Goal: Check status: Check status

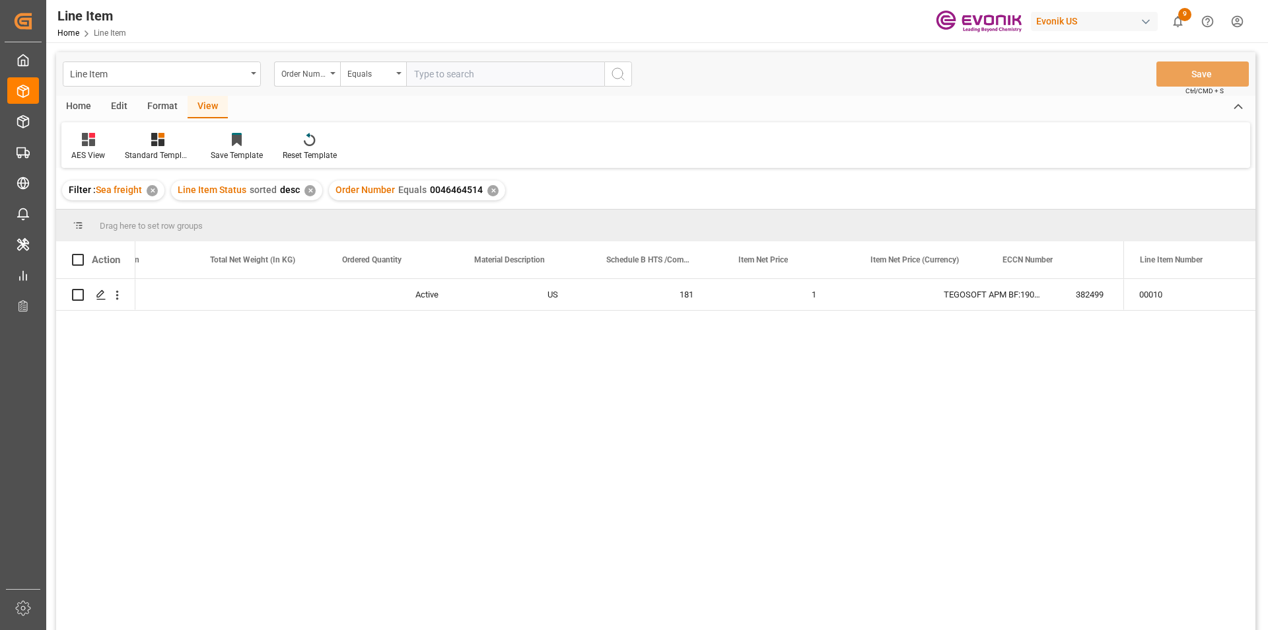
scroll to position [0, 470]
click at [491, 194] on div "✕" at bounding box center [492, 190] width 11 height 11
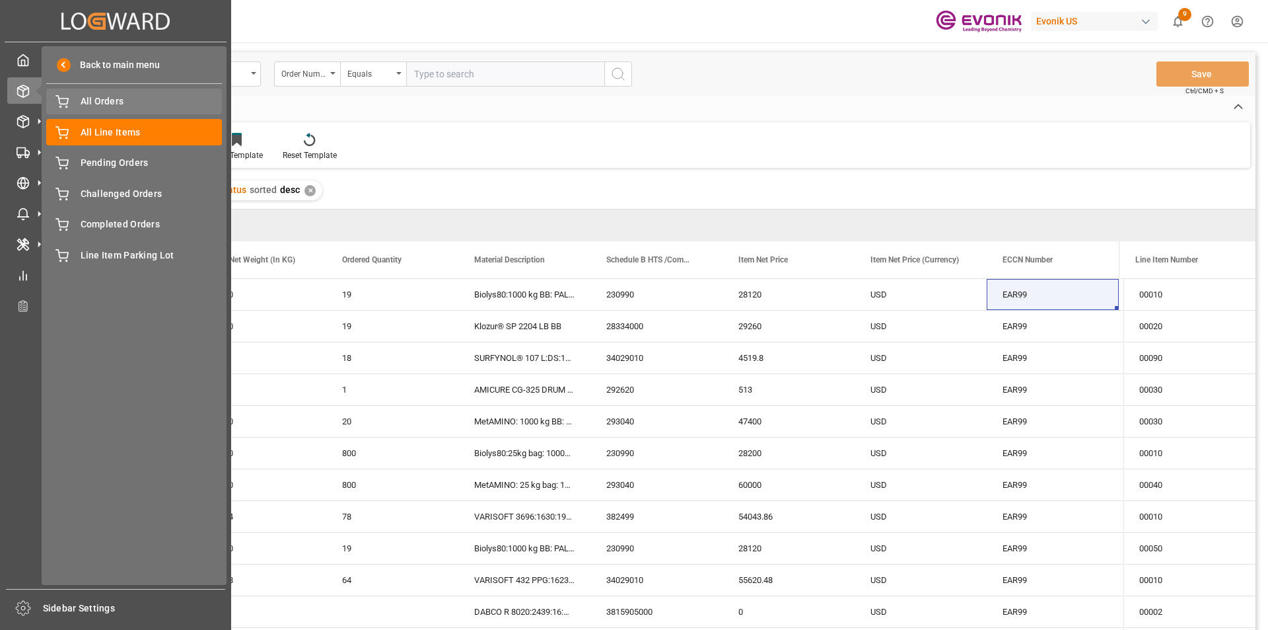
click at [115, 101] on span "All Orders" at bounding box center [152, 101] width 142 height 14
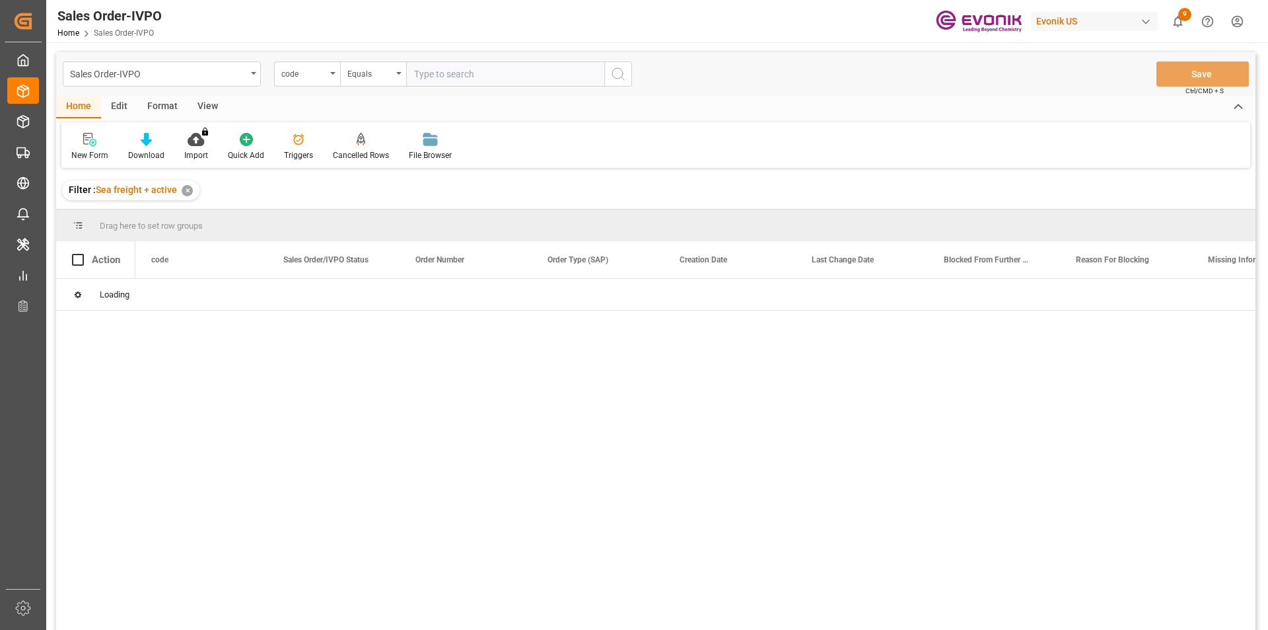
click at [315, 83] on div "code" at bounding box center [307, 73] width 66 height 25
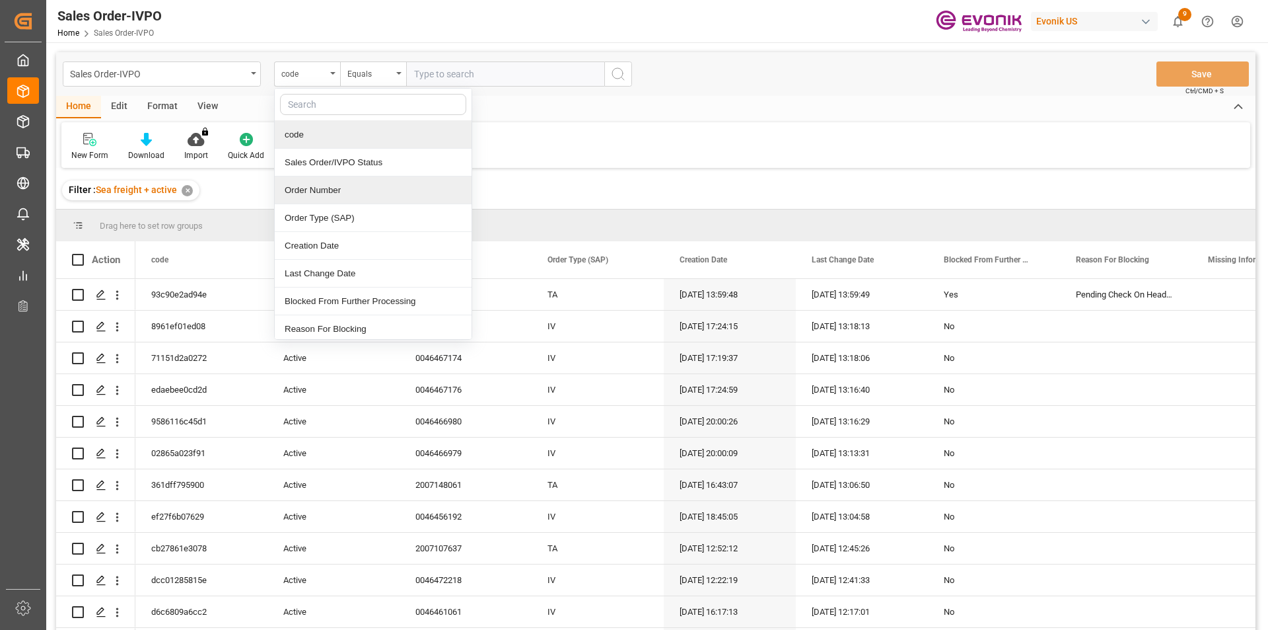
click at [310, 184] on div "Order Number" at bounding box center [373, 190] width 197 height 28
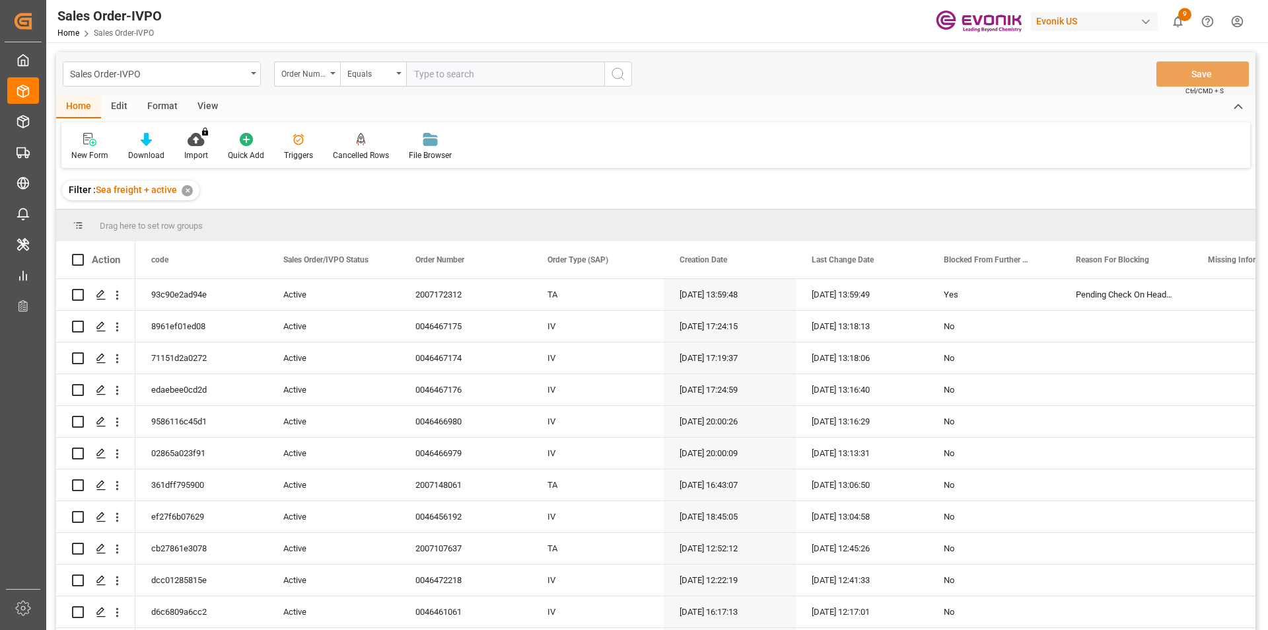
click at [450, 78] on input "text" at bounding box center [505, 73] width 198 height 25
paste input "2007168074"
type input "2007168074"
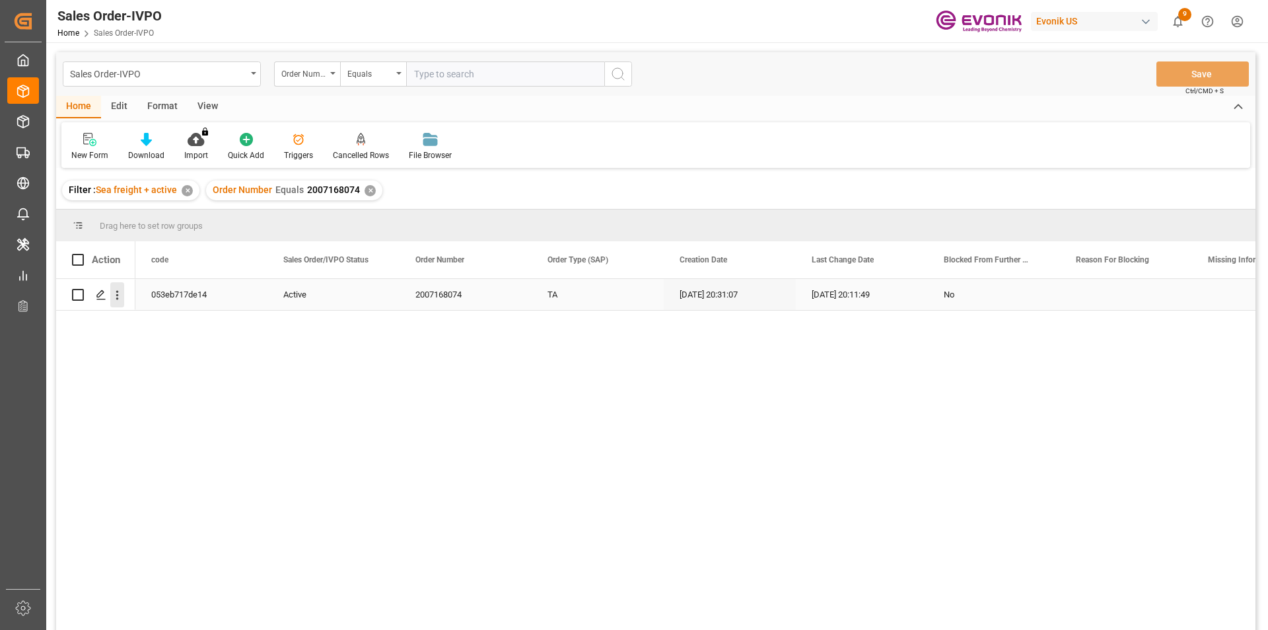
click at [118, 294] on icon "open menu" at bounding box center [117, 295] width 14 height 14
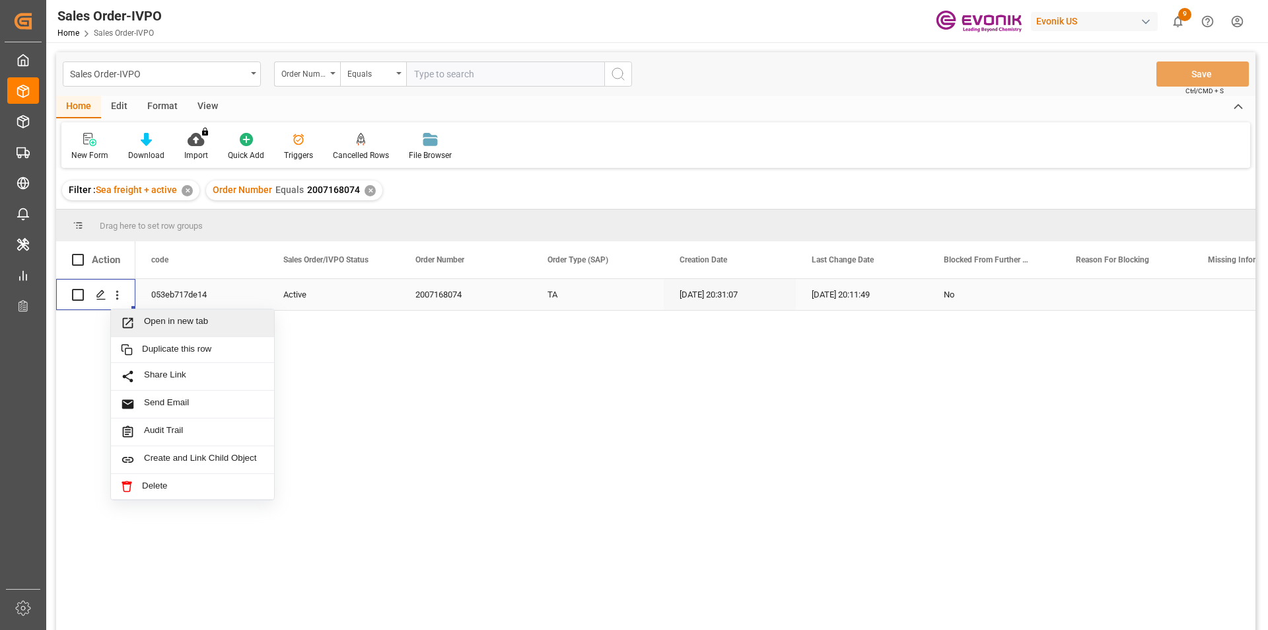
click at [164, 325] on span "Open in new tab" at bounding box center [204, 323] width 120 height 14
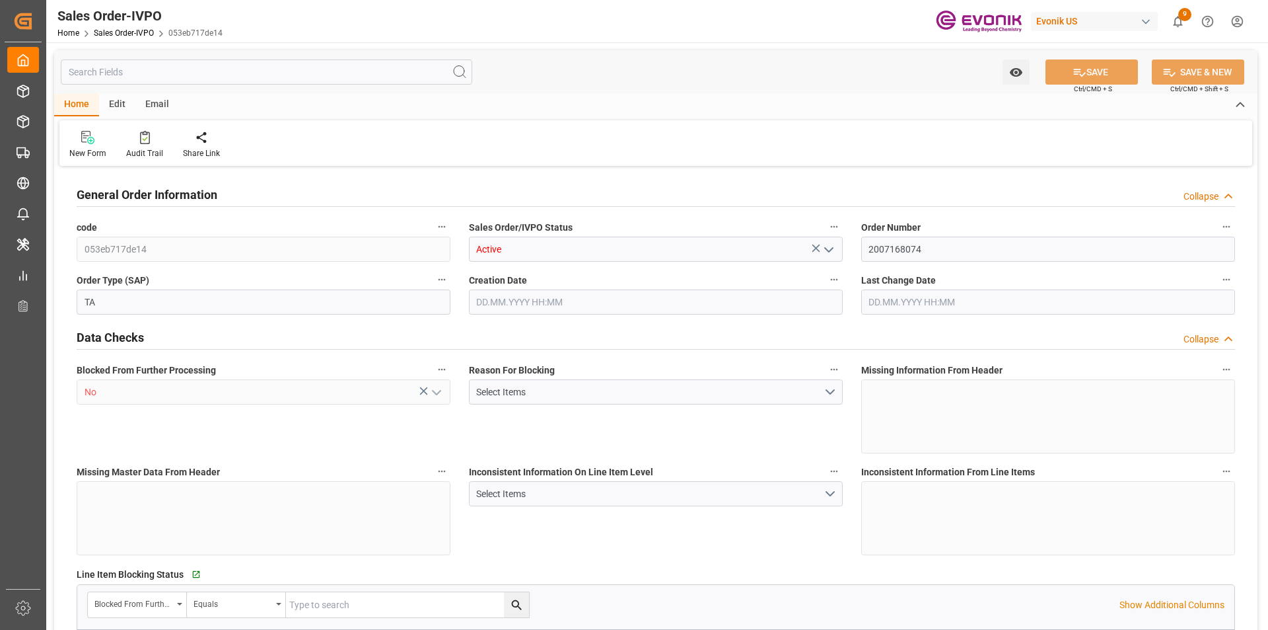
type input "UYMVD"
type input "0"
type input "1"
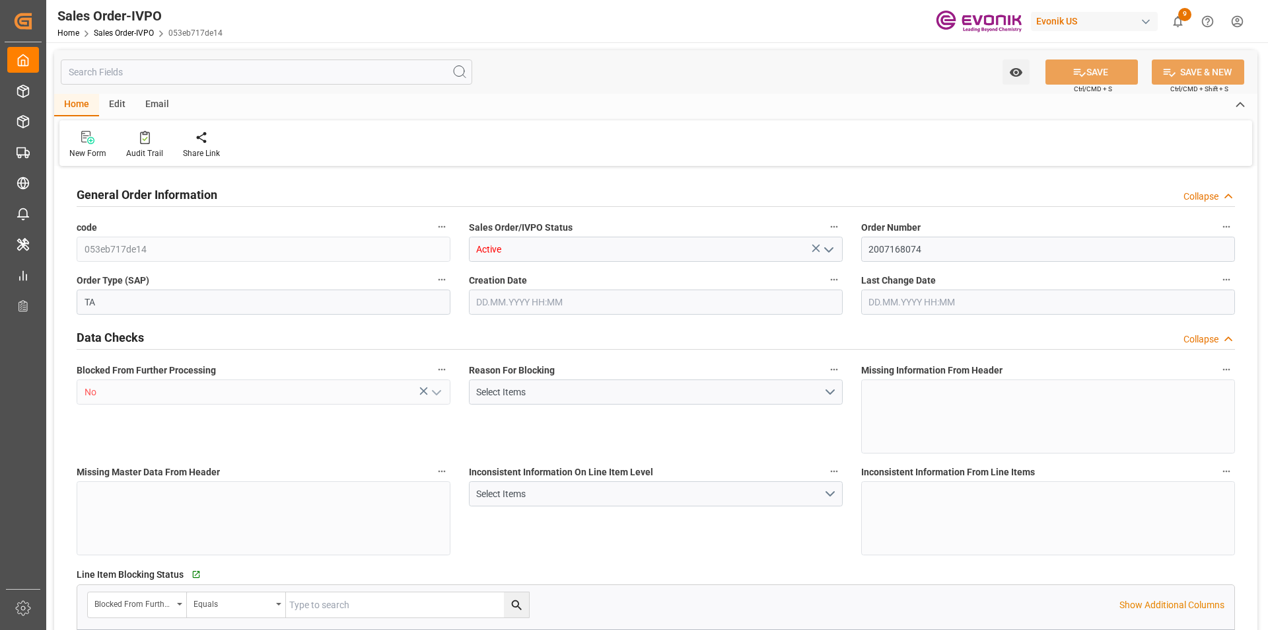
type input "4028.5"
type input "7.244"
type input "17000"
type input "30"
type input "04.09.2025 20:31"
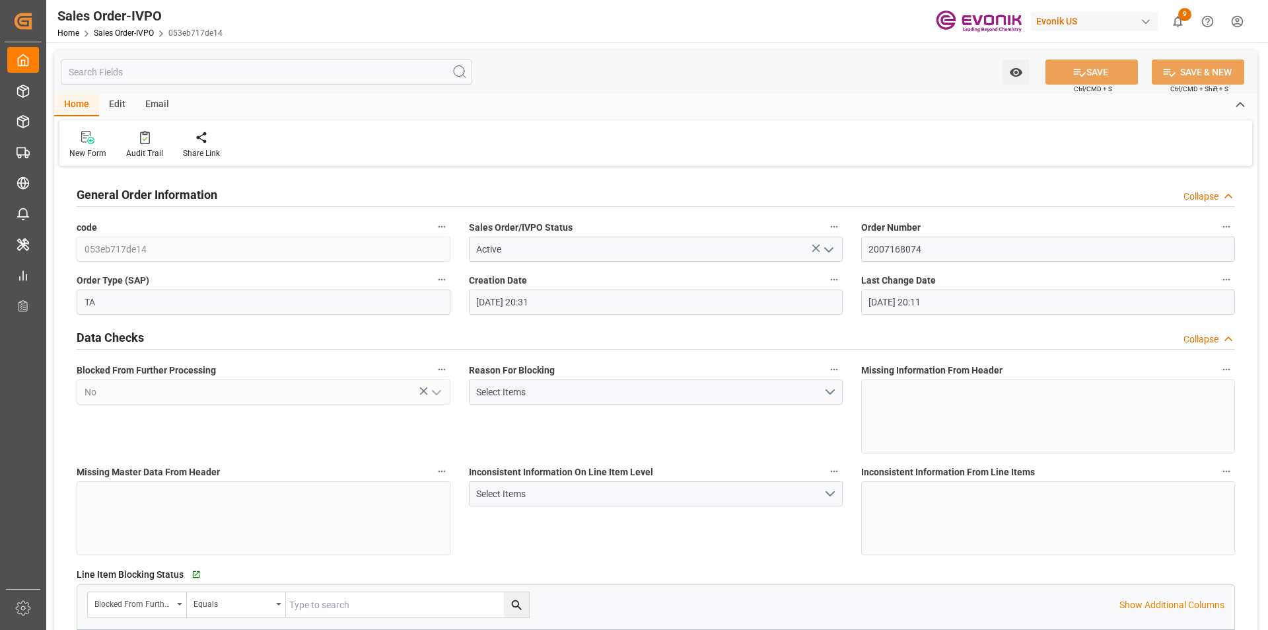
type input "09.09.2025 20:11"
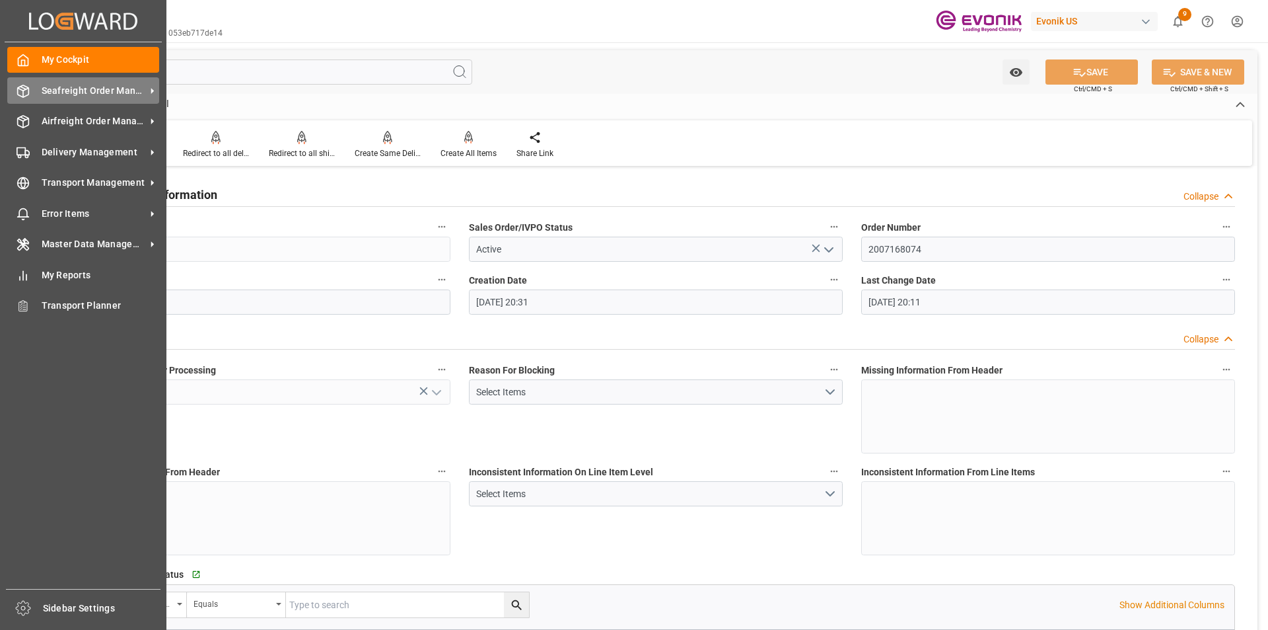
click at [62, 88] on span "Seafreight Order Management" at bounding box center [94, 91] width 104 height 14
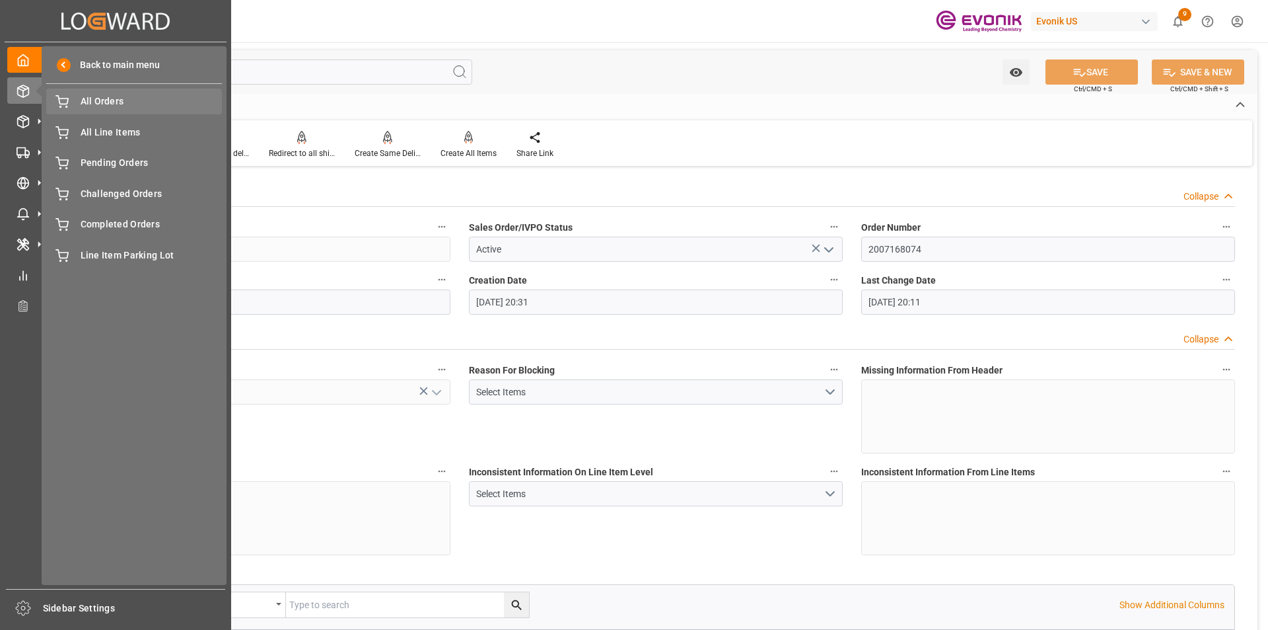
click at [116, 108] on span "All Orders" at bounding box center [152, 101] width 142 height 14
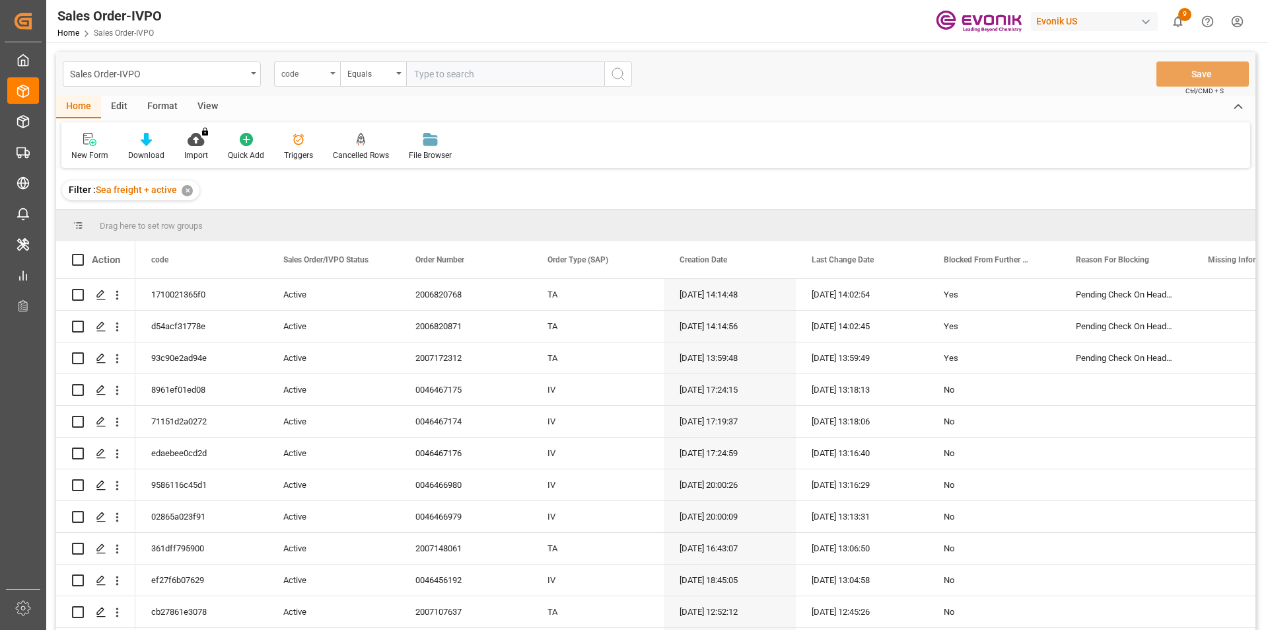
click at [307, 77] on div "code" at bounding box center [303, 72] width 45 height 15
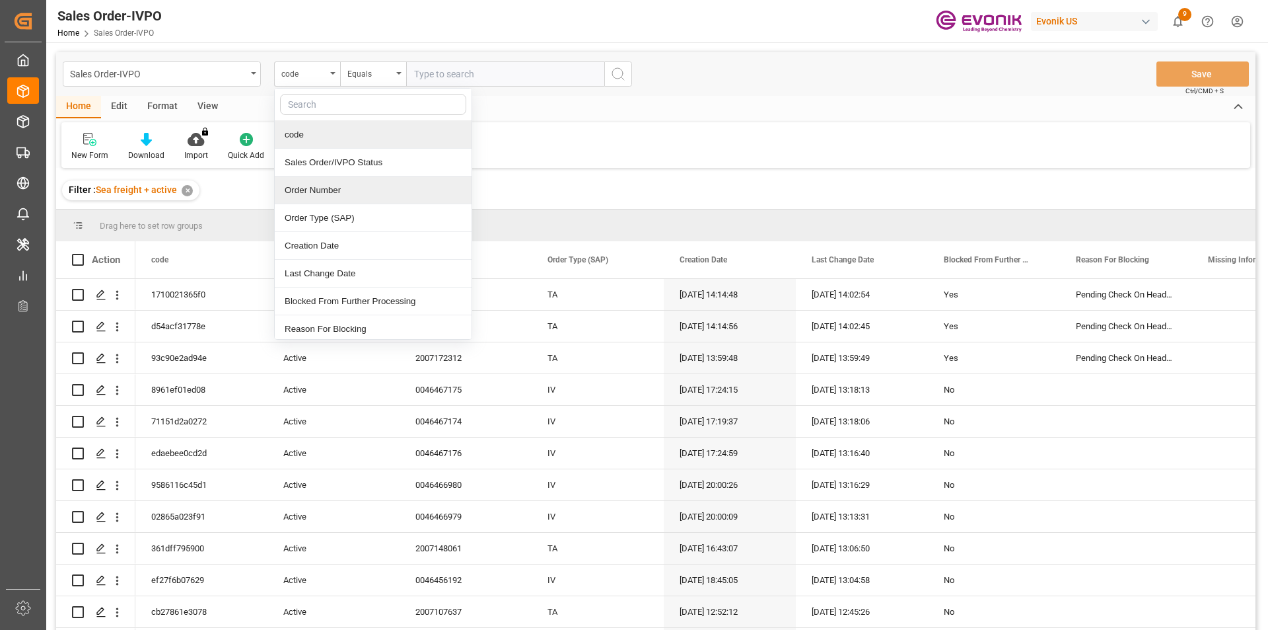
click at [328, 185] on div "Order Number" at bounding box center [373, 190] width 197 height 28
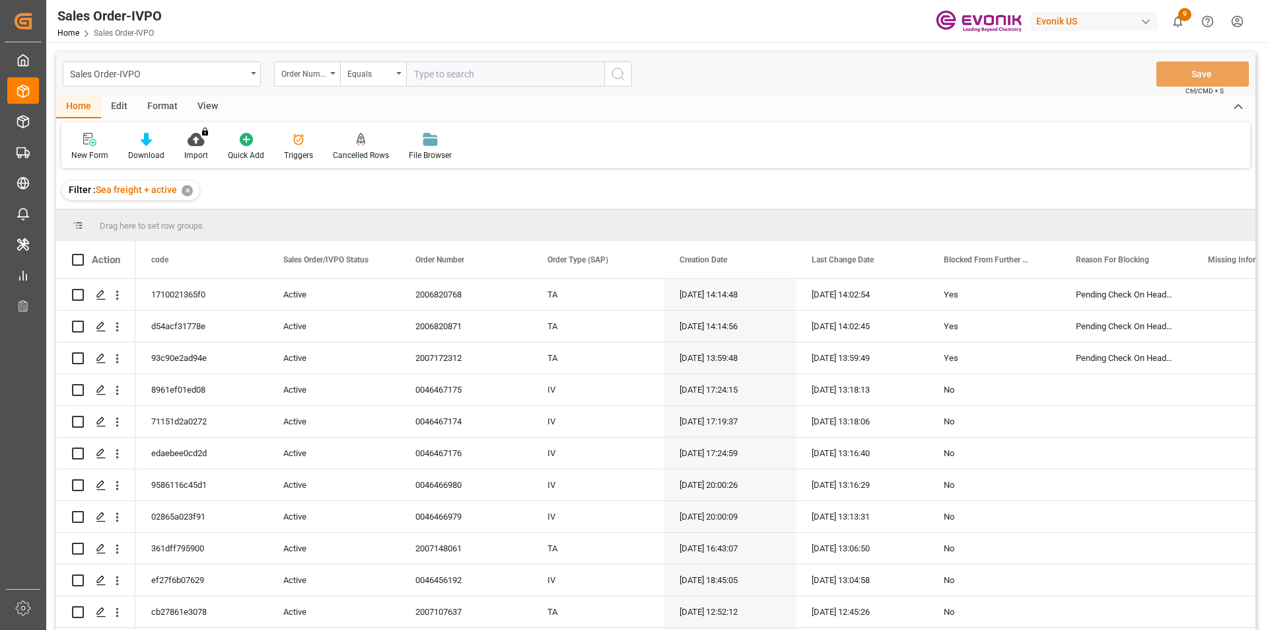
click at [443, 82] on input "text" at bounding box center [505, 73] width 198 height 25
click at [443, 81] on input "text" at bounding box center [505, 73] width 198 height 25
paste input "0046466190"
type input "0046466190"
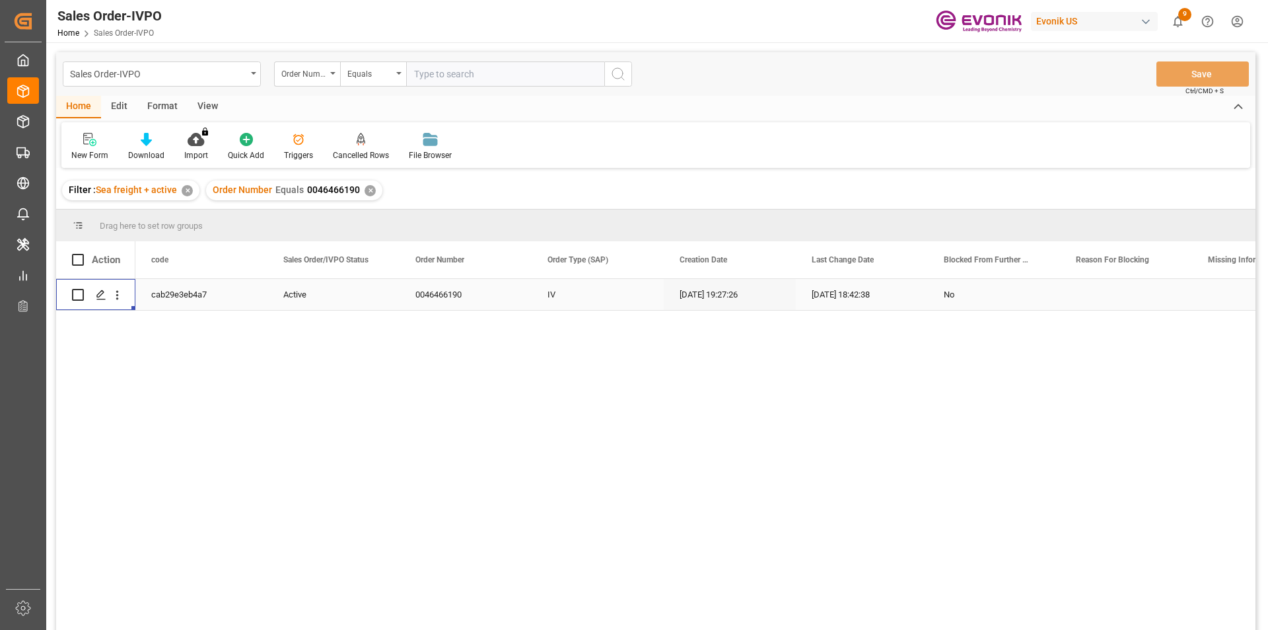
click at [126, 295] on div "Press SPACE to select this row." at bounding box center [117, 294] width 34 height 25
click at [124, 299] on icon "open menu" at bounding box center [117, 295] width 14 height 14
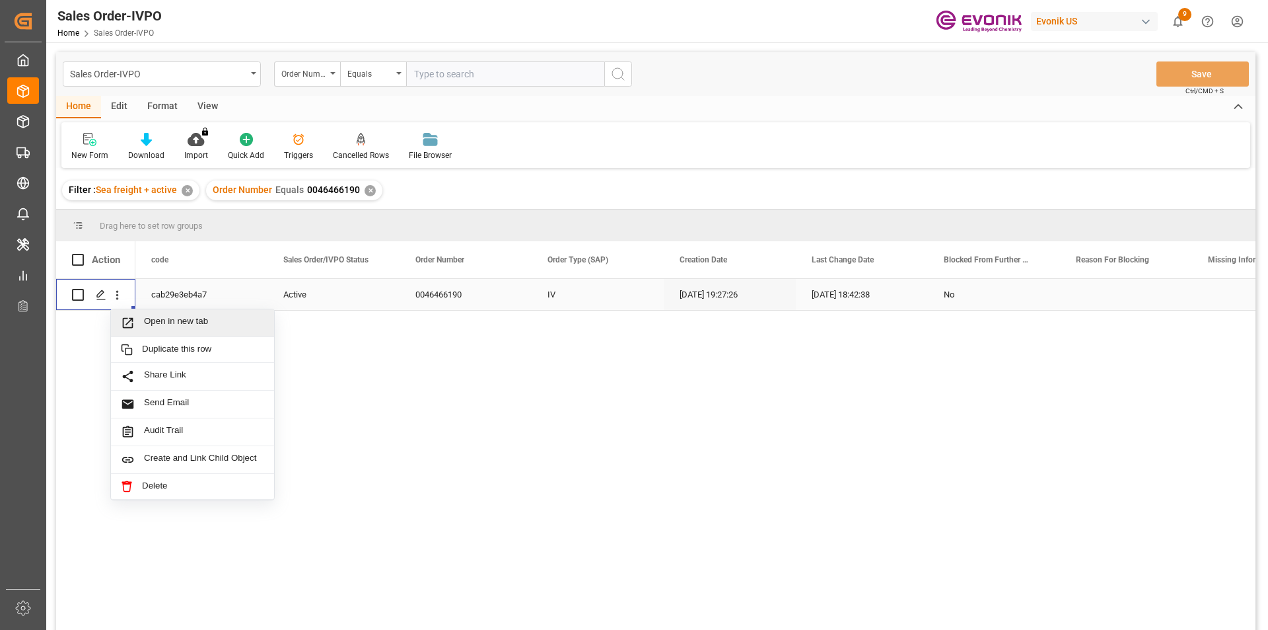
click at [213, 324] on span "Open in new tab" at bounding box center [204, 323] width 120 height 14
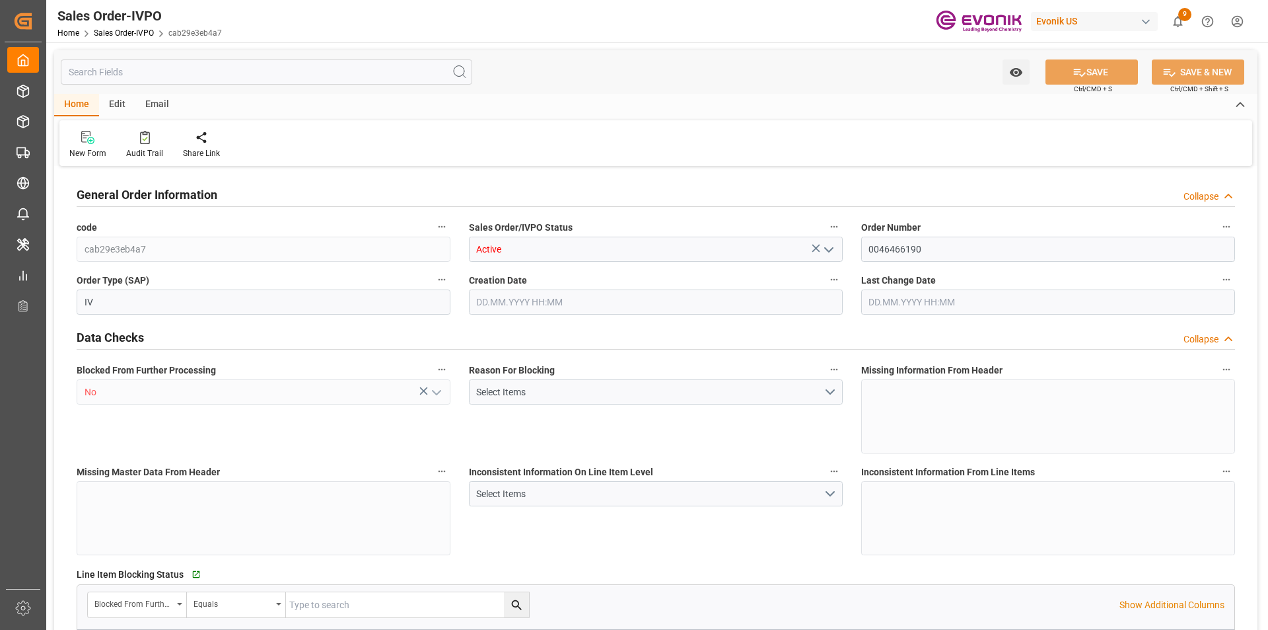
type input "BRSSZ"
type input "0"
type input "1"
type input "1975.428"
type input "[DATE] 19:27"
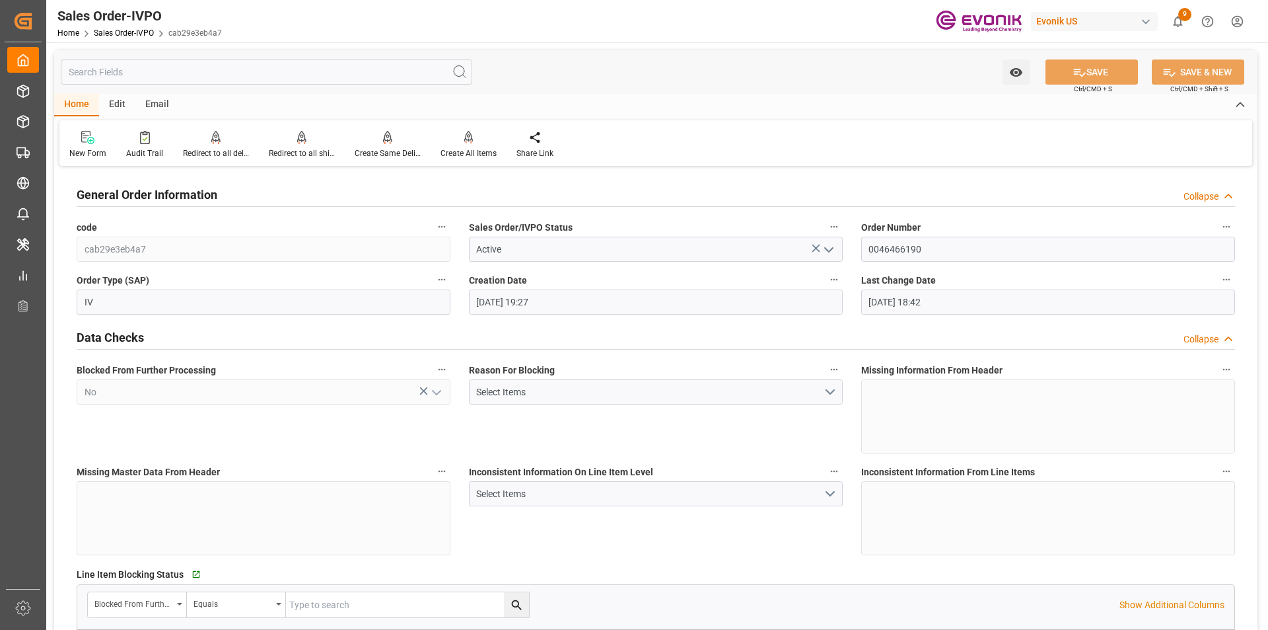
type input "[DATE] 18:42"
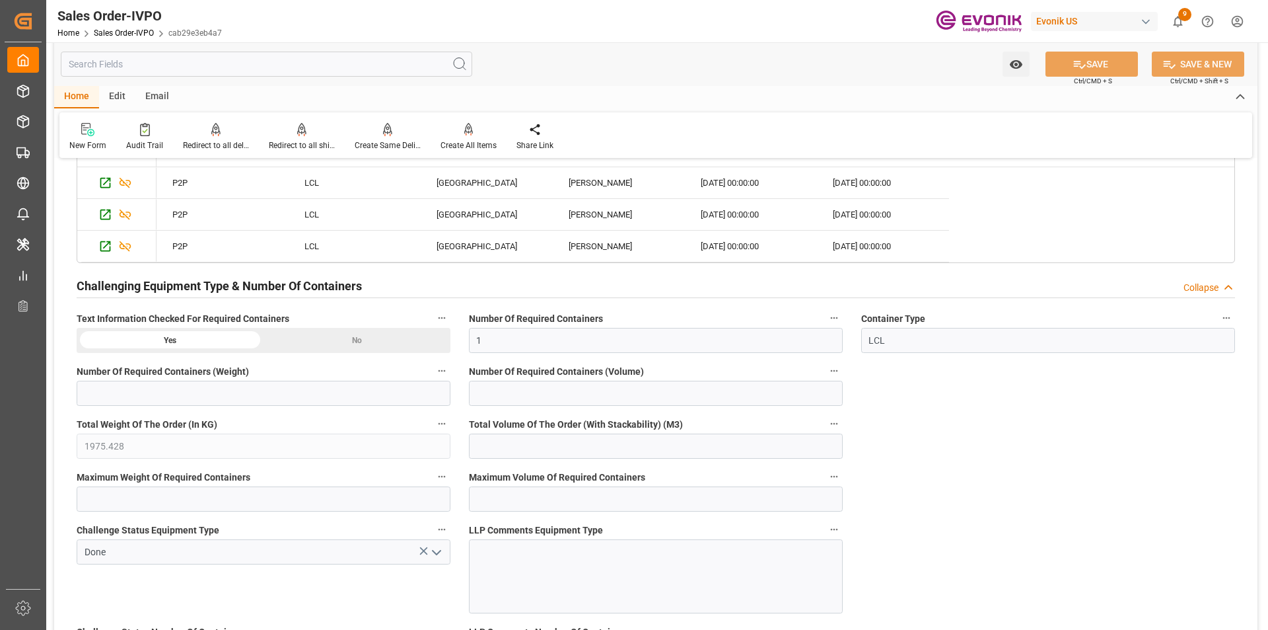
scroll to position [2378, 0]
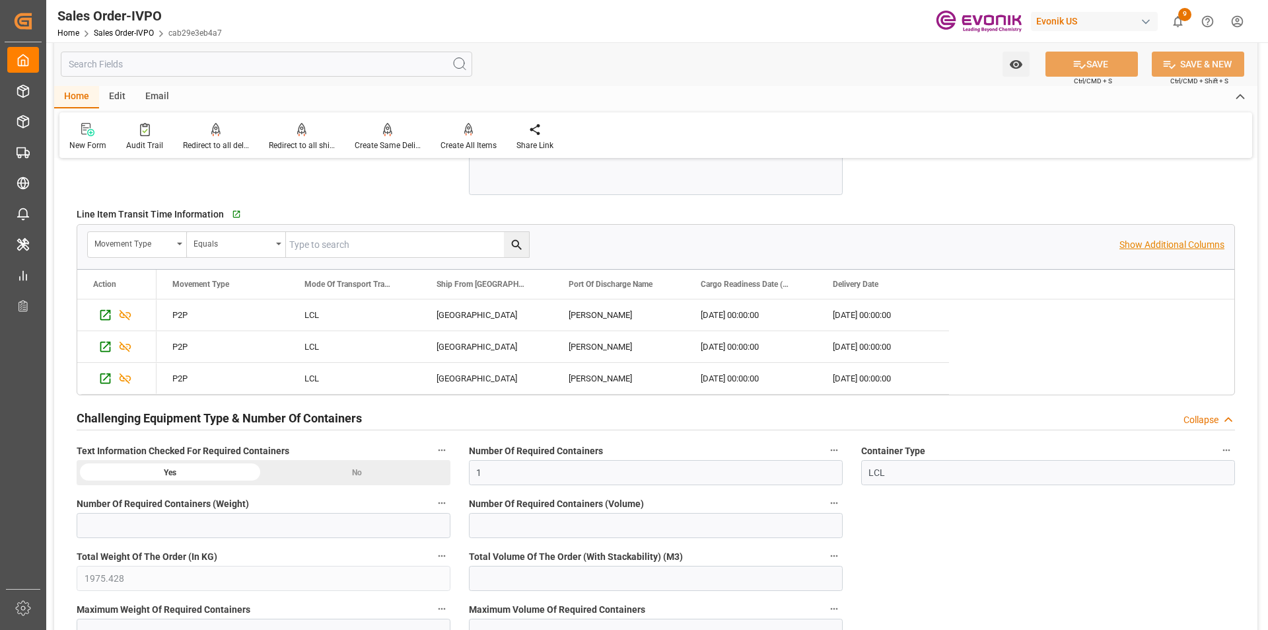
click at [1168, 246] on p "Show Additional Columns" at bounding box center [1172, 245] width 105 height 14
click at [1168, 246] on p "Hide Additional Columns" at bounding box center [1174, 245] width 100 height 14
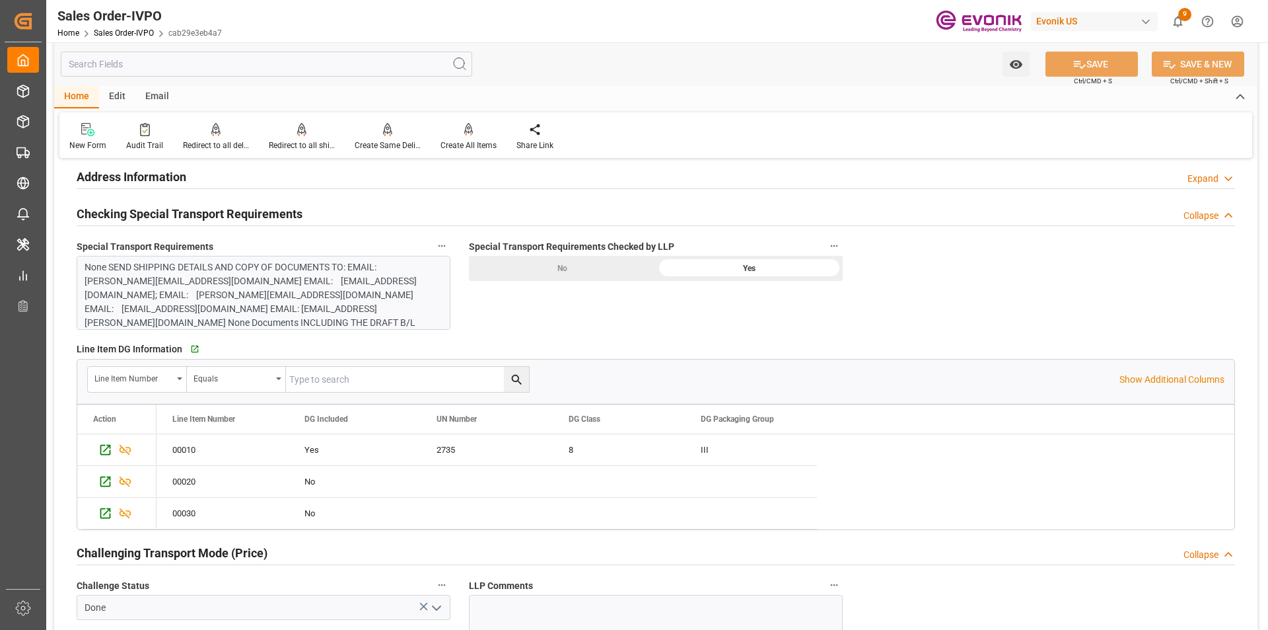
scroll to position [1301, 0]
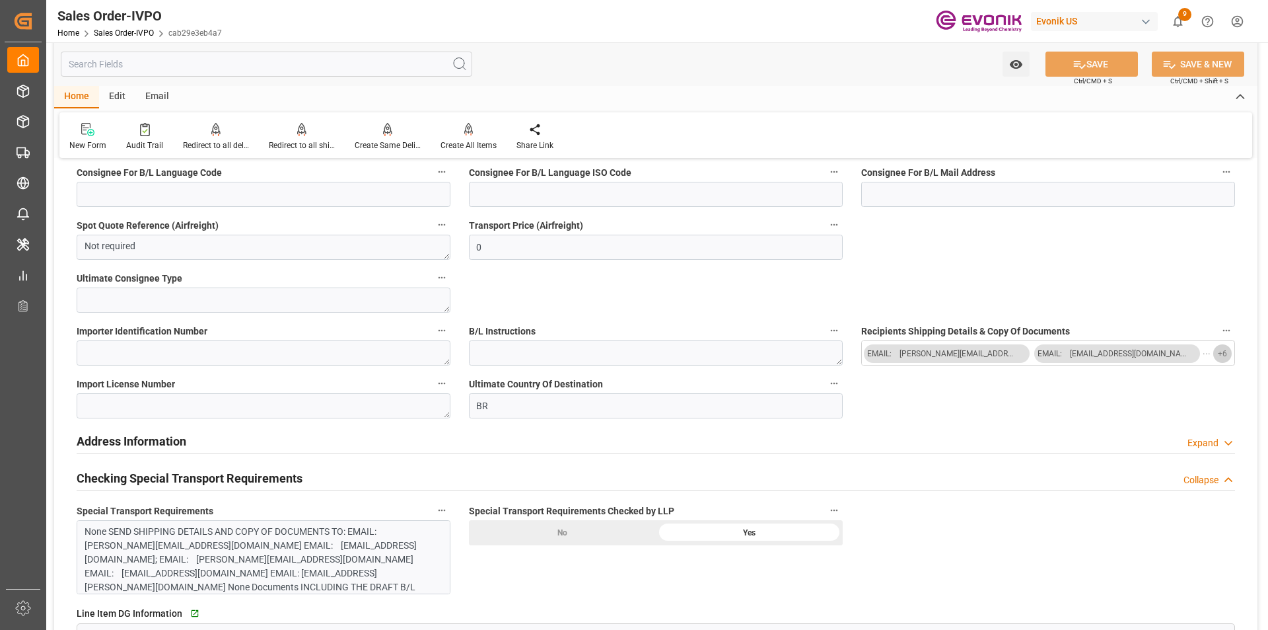
click at [1223, 353] on span "+ 6" at bounding box center [1222, 353] width 9 height 21
